Goal: Navigation & Orientation: Find specific page/section

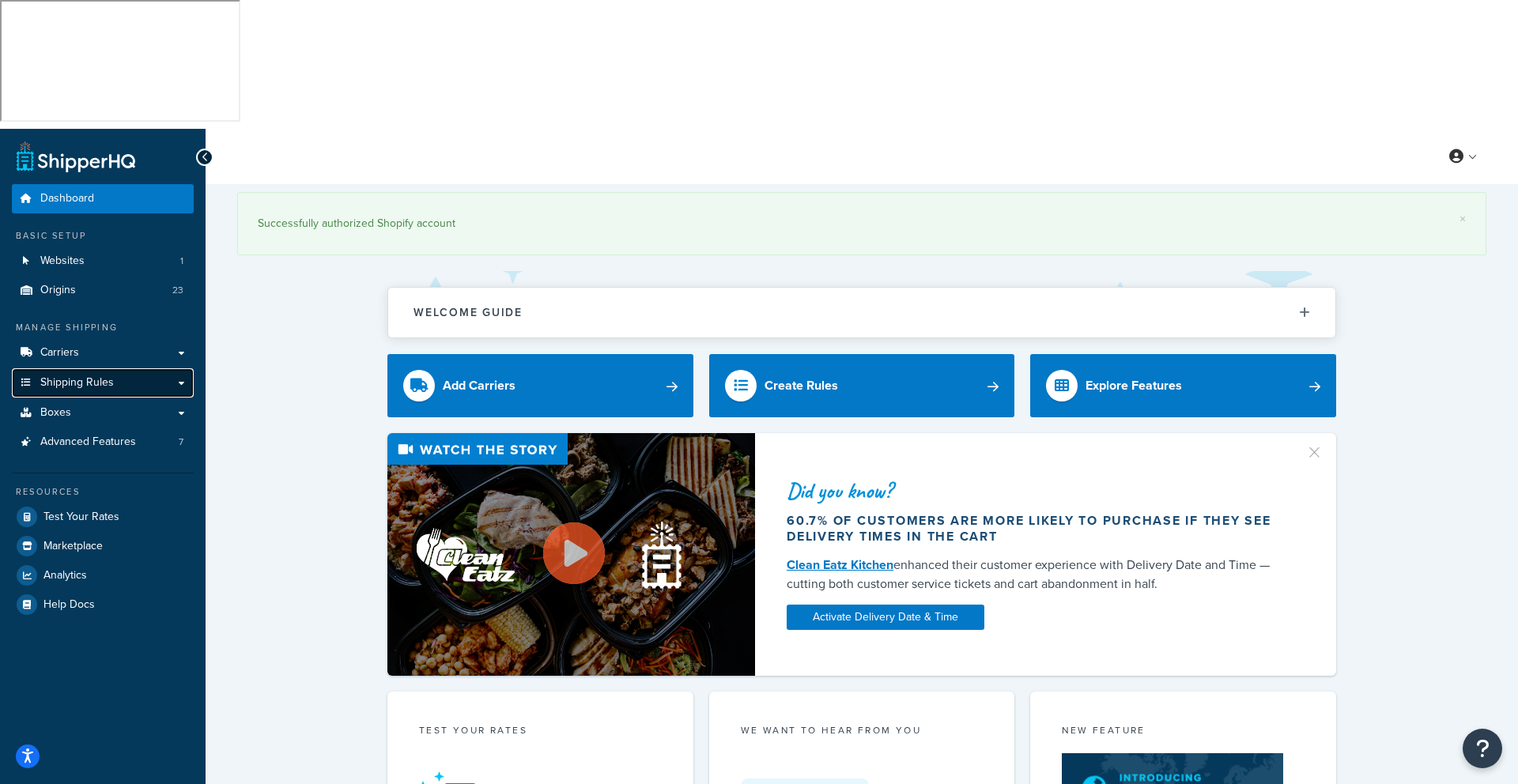
click at [70, 376] on span "Shipping Rules" at bounding box center [77, 383] width 73 height 14
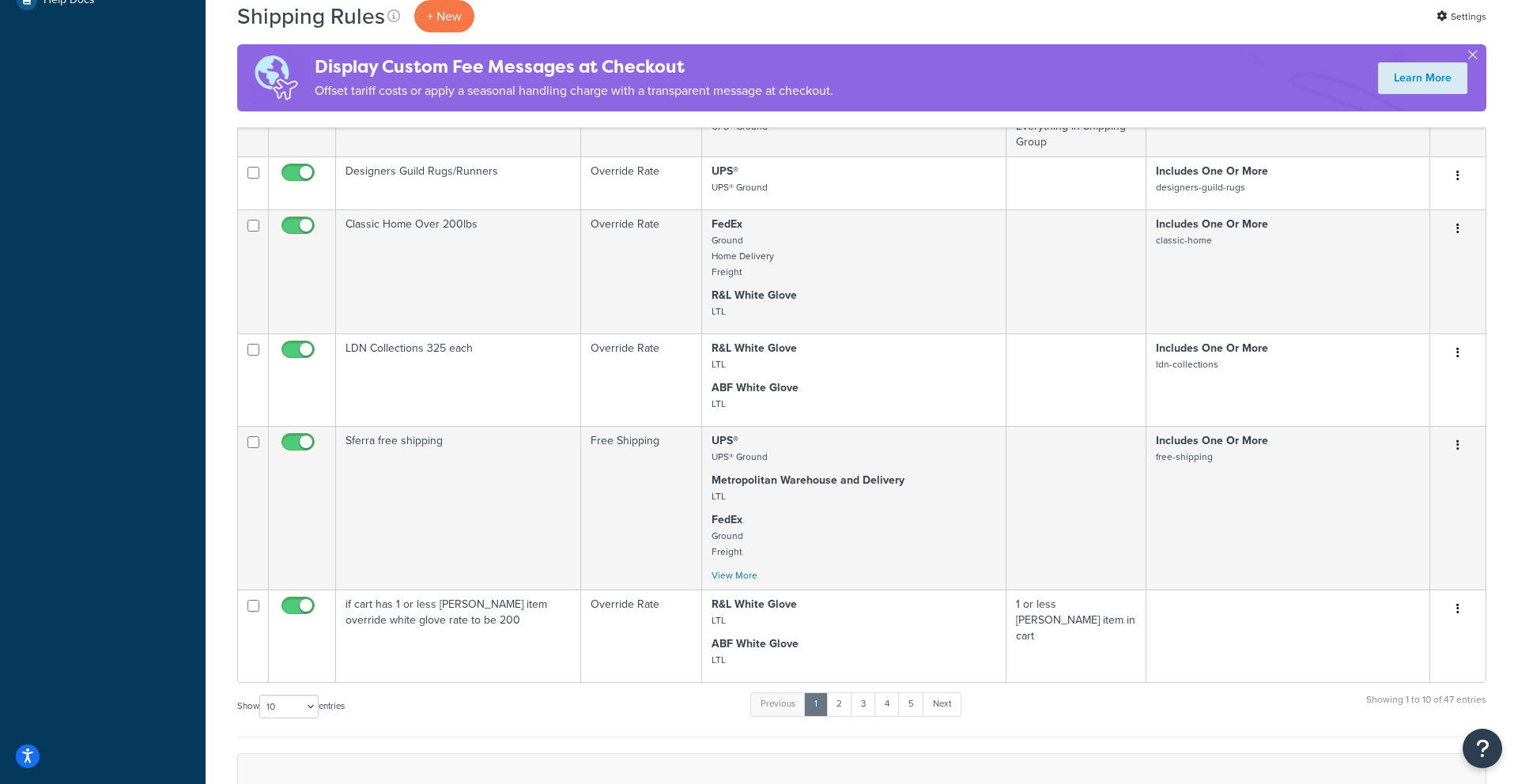
scroll to position [746, 0]
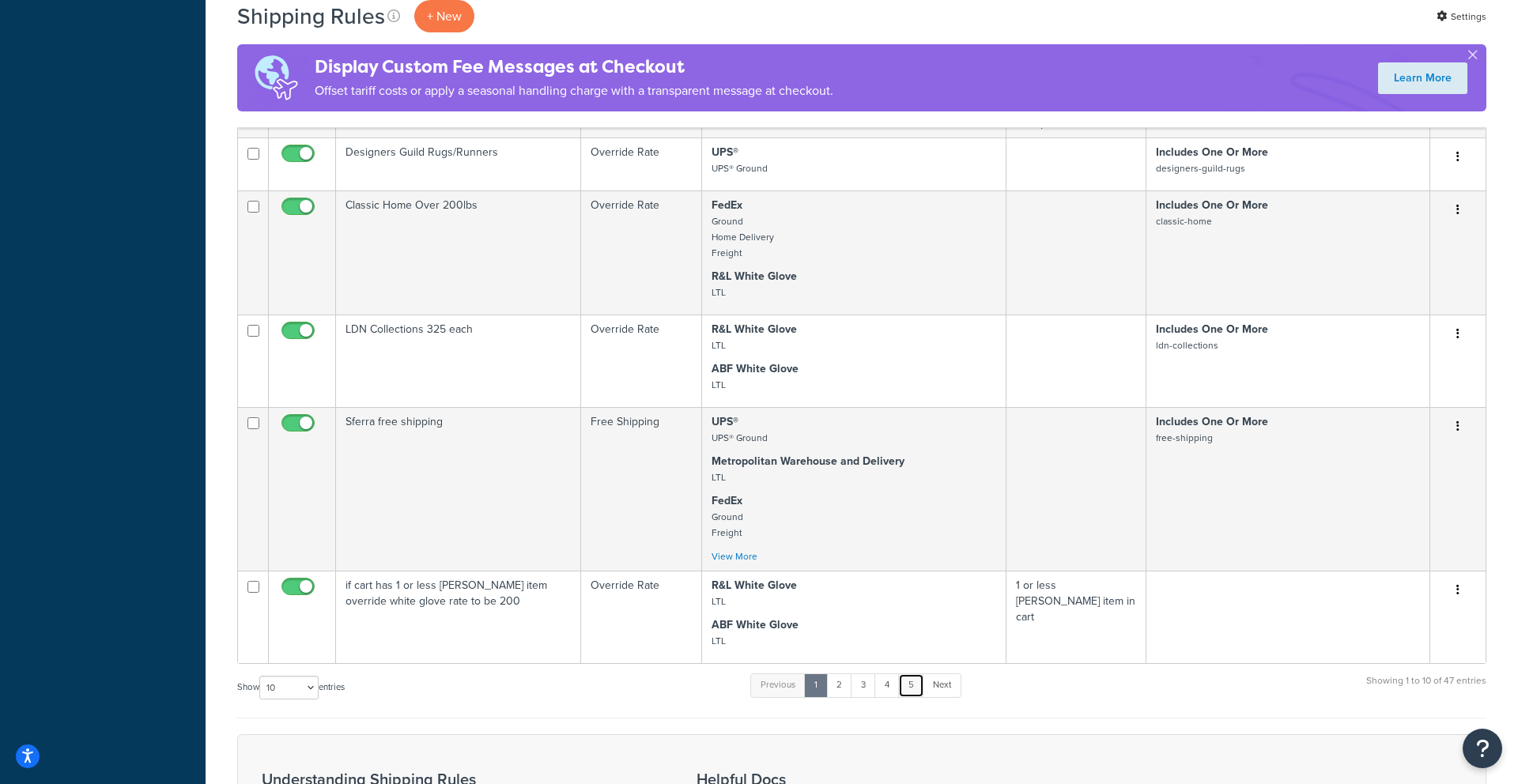
click at [916, 673] on link "5" at bounding box center [911, 685] width 26 height 24
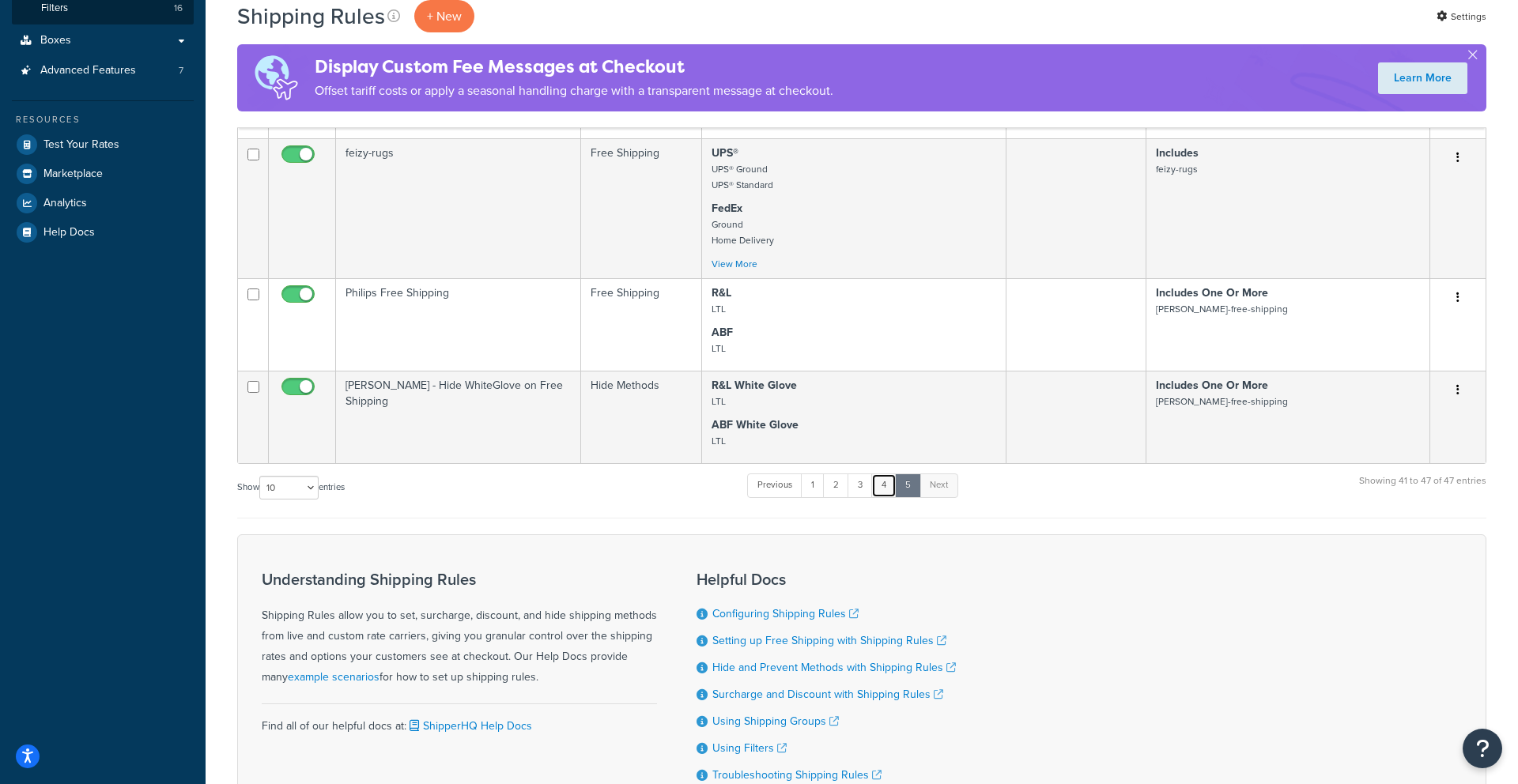
click at [895, 473] on link "4" at bounding box center [884, 485] width 26 height 24
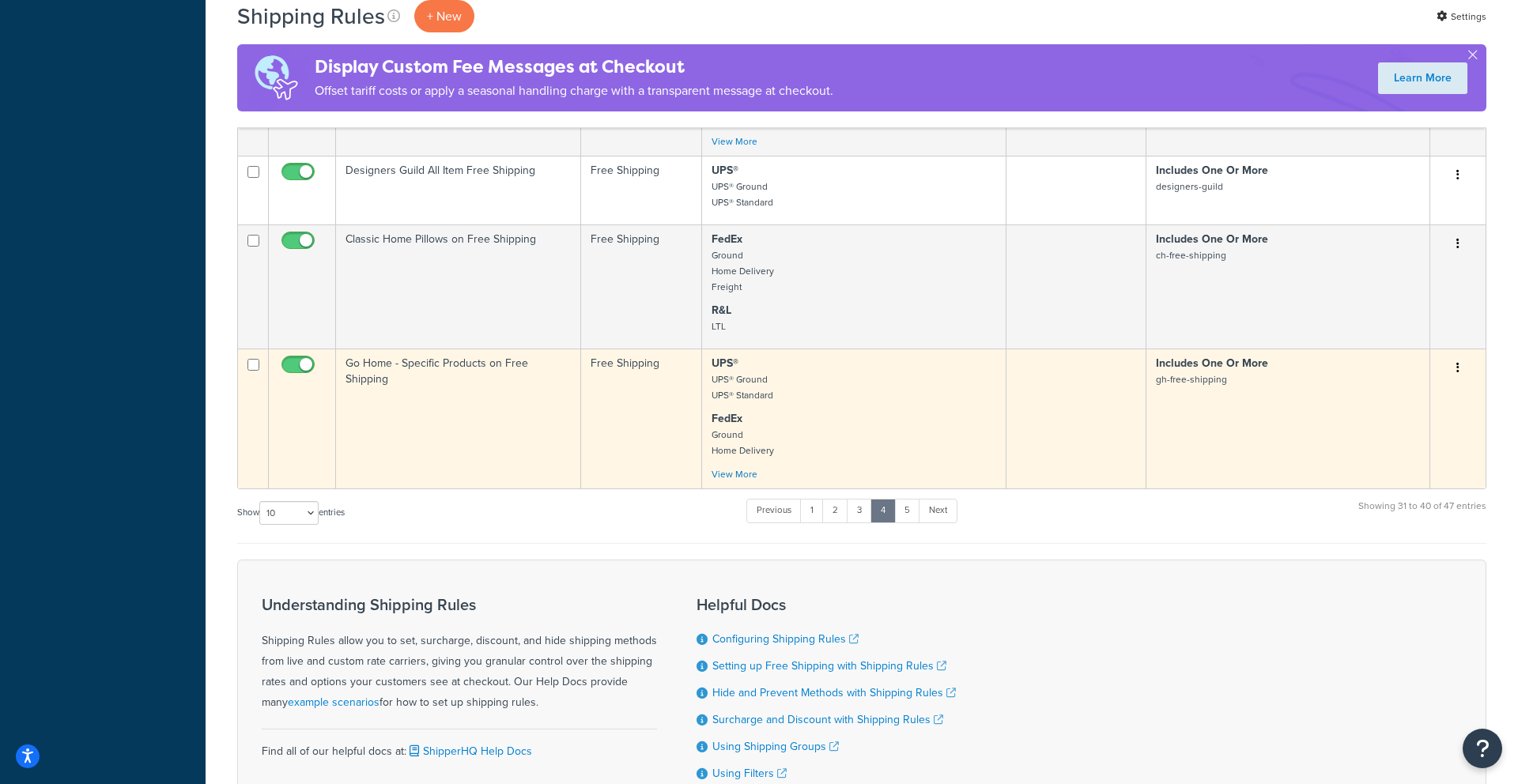
scroll to position [1277, 0]
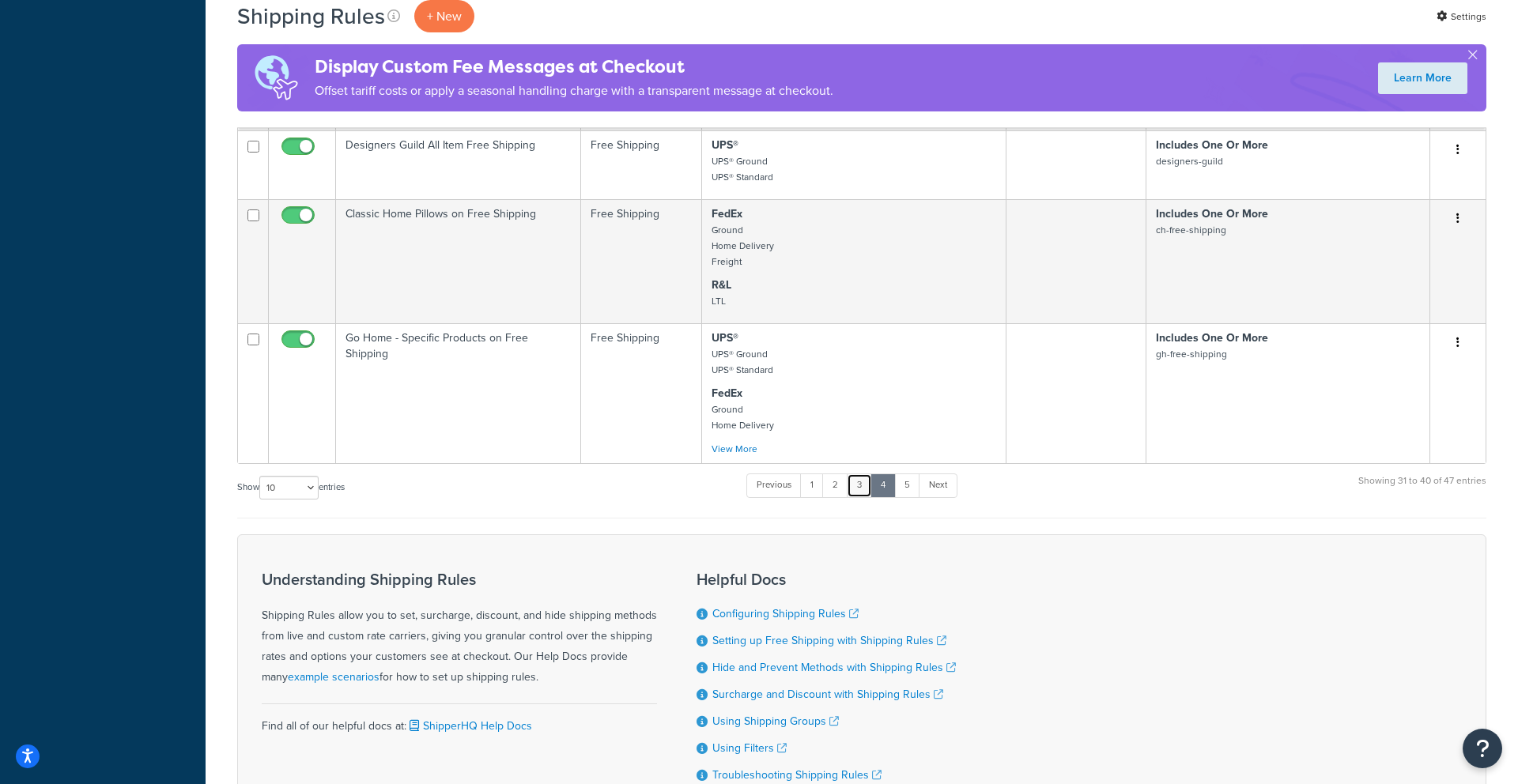
click at [864, 473] on link "3" at bounding box center [859, 485] width 26 height 24
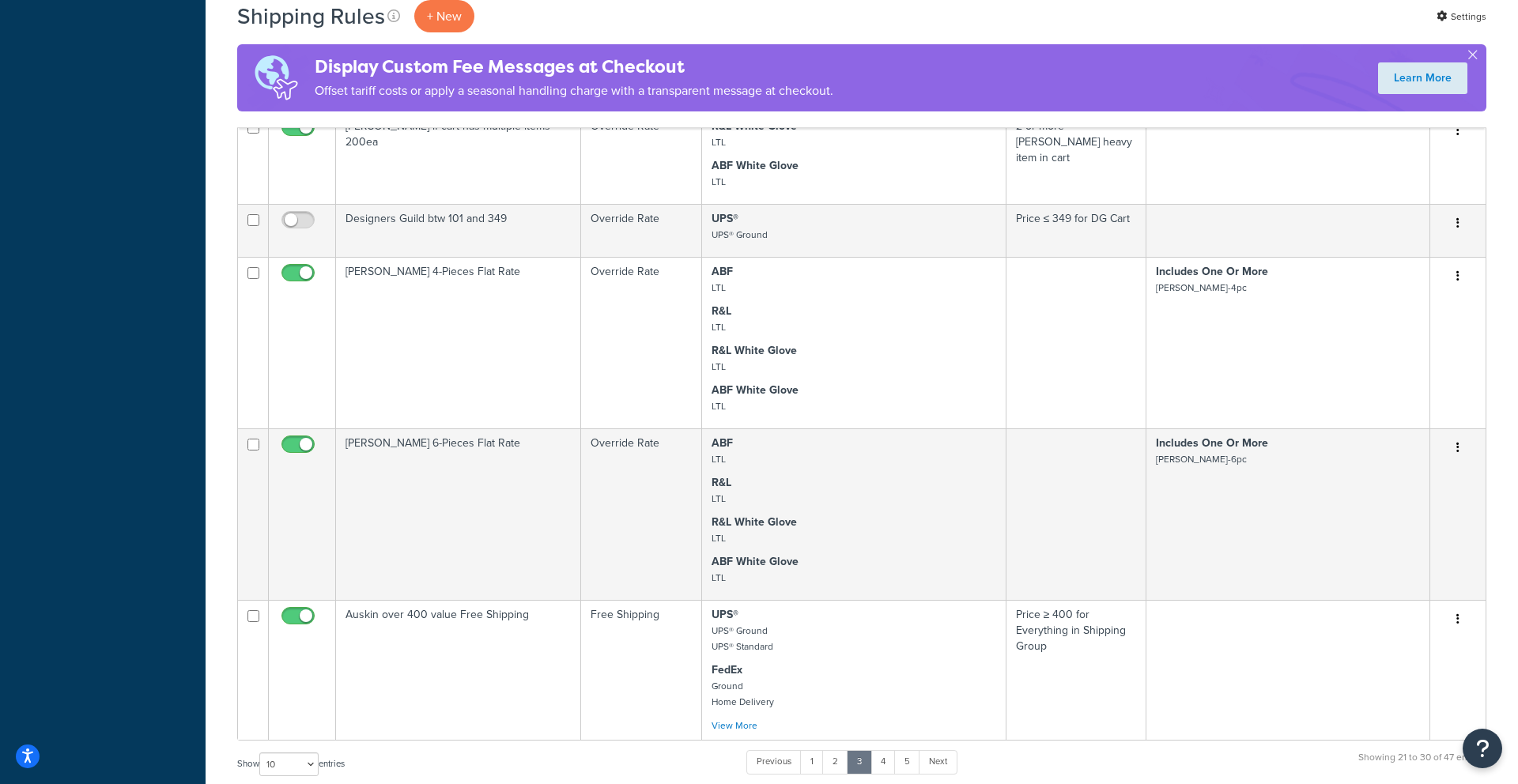
scroll to position [903, 0]
